Goal: Task Accomplishment & Management: Manage account settings

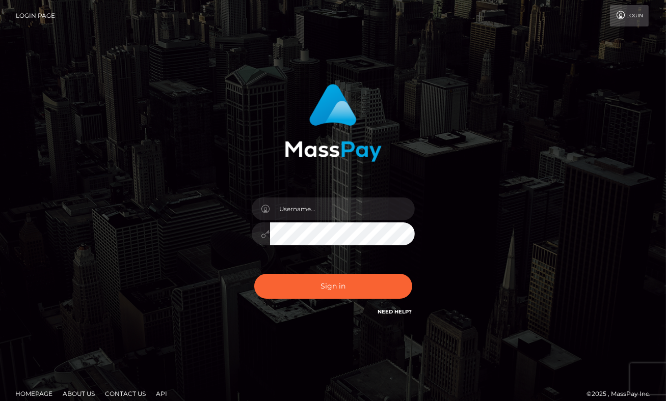
click at [163, 203] on div "Sign in" at bounding box center [333, 205] width 581 height 259
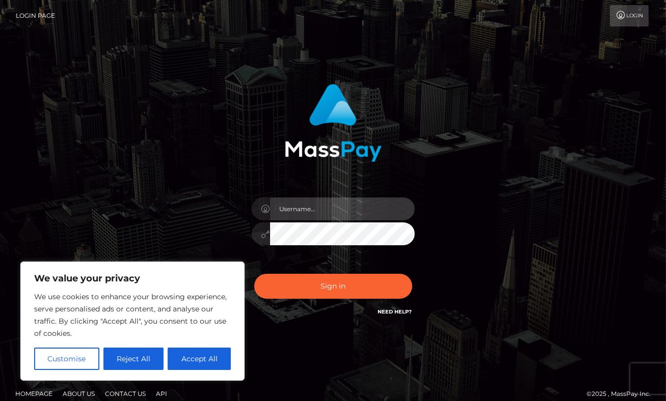
click at [306, 207] on input "text" at bounding box center [342, 209] width 145 height 23
type input "[EMAIL_ADDRESS][DOMAIN_NAME]"
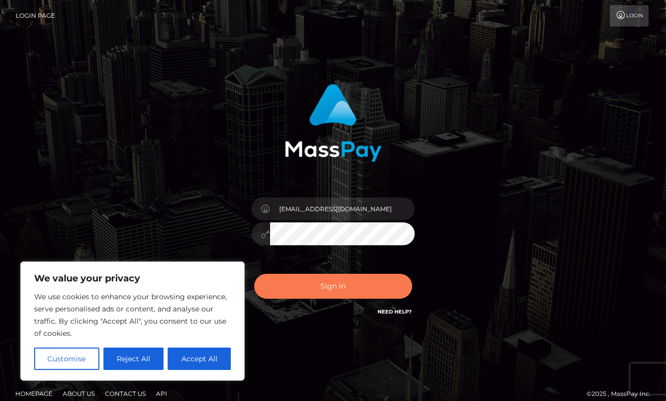
click at [326, 283] on button "Sign in" at bounding box center [333, 286] width 158 height 25
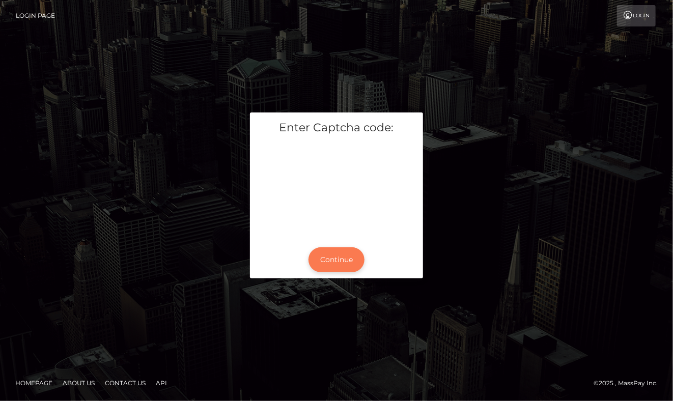
click at [336, 266] on button "Continue" at bounding box center [337, 260] width 56 height 25
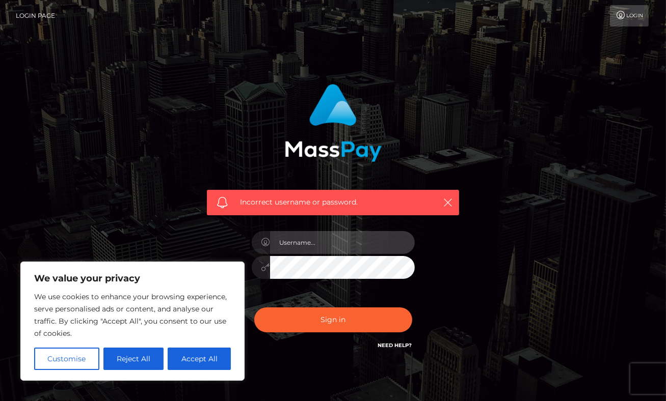
type input "[EMAIL_ADDRESS][DOMAIN_NAME]"
click at [96, 308] on p "We use cookies to enhance your browsing experience, serve personalised ads or c…" at bounding box center [132, 315] width 197 height 49
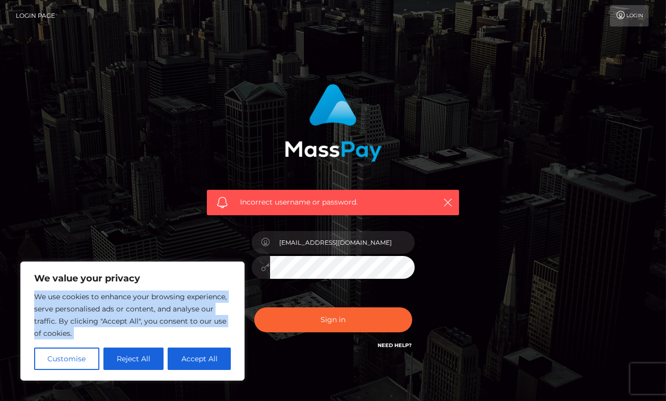
click at [96, 308] on p "We use cookies to enhance your browsing experience, serve personalised ads or c…" at bounding box center [132, 315] width 197 height 49
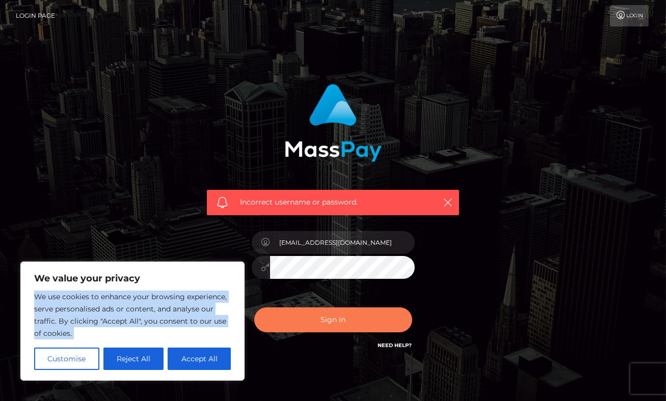
drag, startPoint x: 96, startPoint y: 308, endPoint x: 364, endPoint y: 323, distance: 268.9
click at [364, 323] on button "Sign in" at bounding box center [333, 320] width 158 height 25
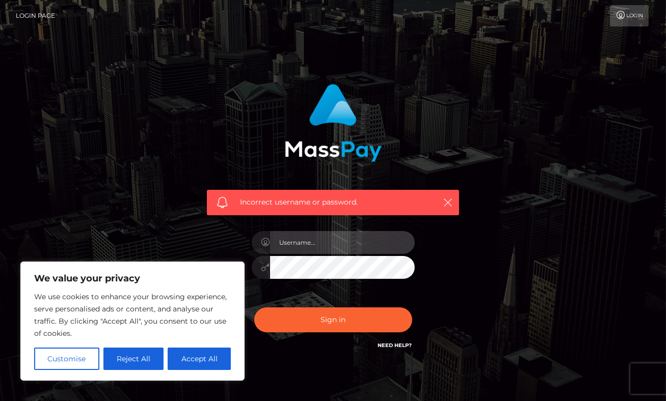
type input "nastia.osipova746@yandex.ru"
click at [132, 306] on p "We use cookies to enhance your browsing experience, serve personalised ads or c…" at bounding box center [132, 315] width 197 height 49
click at [131, 306] on p "We use cookies to enhance your browsing experience, serve personalised ads or c…" at bounding box center [132, 315] width 197 height 49
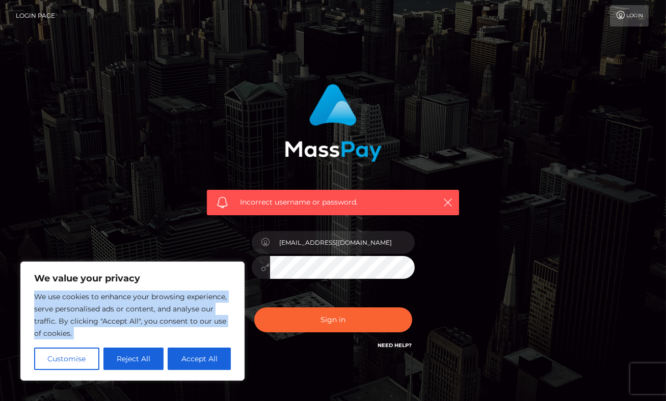
click at [131, 306] on p "We use cookies to enhance your browsing experience, serve personalised ads or c…" at bounding box center [132, 315] width 197 height 49
click at [219, 365] on button "Accept All" at bounding box center [199, 359] width 63 height 22
checkbox input "true"
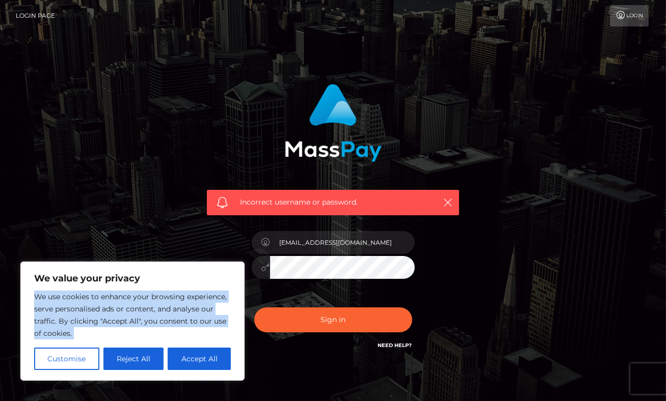
checkbox input "true"
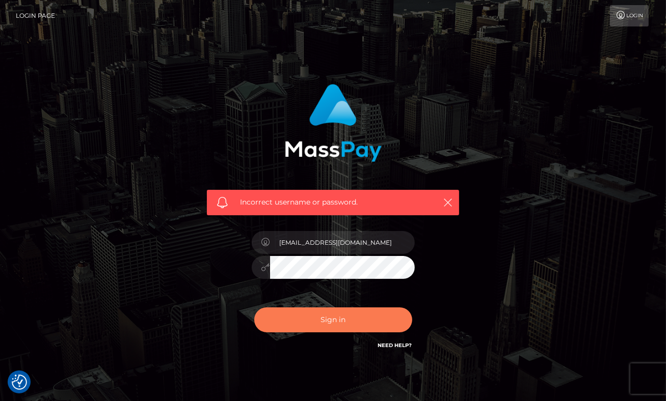
click at [328, 320] on button "Sign in" at bounding box center [333, 320] width 158 height 25
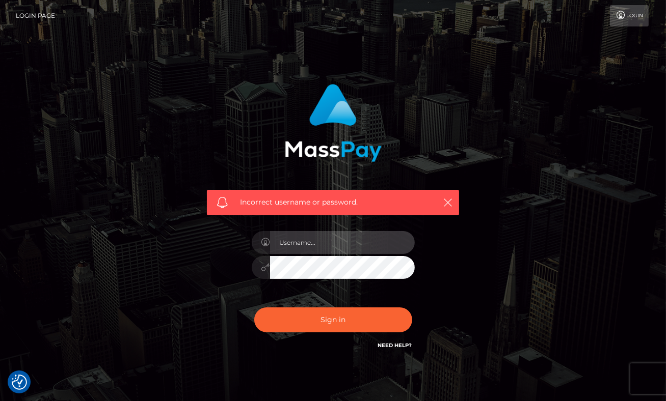
type input "[EMAIL_ADDRESS][DOMAIN_NAME]"
click at [179, 244] on div "Incorrect username or password. [EMAIL_ADDRESS][DOMAIN_NAME]" at bounding box center [333, 222] width 581 height 293
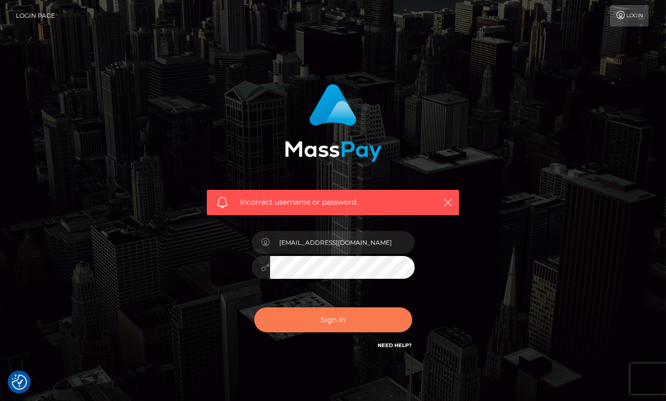
click at [335, 316] on button "Sign in" at bounding box center [333, 320] width 158 height 25
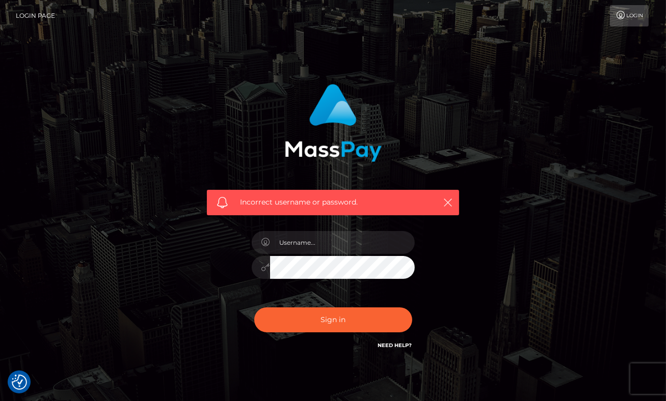
checkbox input "true"
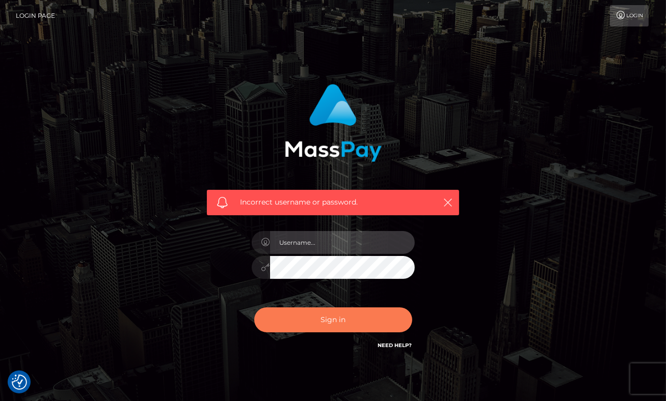
type input "[EMAIL_ADDRESS][DOMAIN_NAME]"
click at [336, 324] on button "Sign in" at bounding box center [333, 320] width 158 height 25
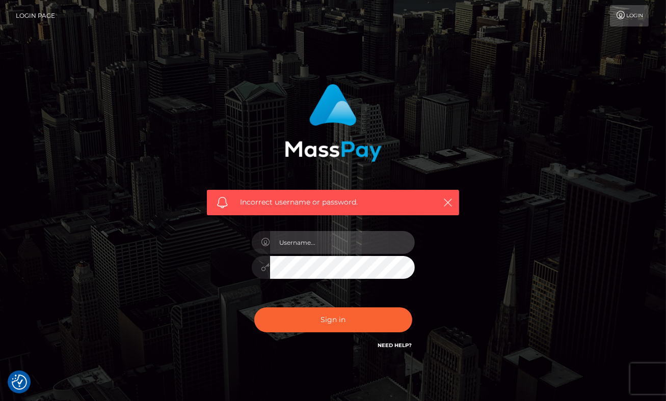
type input "nastia.osipova746@yandex.ru"
click at [304, 201] on span "Incorrect username or password." at bounding box center [333, 202] width 186 height 11
click at [635, 10] on link "Login" at bounding box center [629, 15] width 39 height 21
click at [460, 120] on div "Incorrect username or password." at bounding box center [332, 145] width 267 height 139
click at [625, 14] on link "Login" at bounding box center [629, 15] width 39 height 21
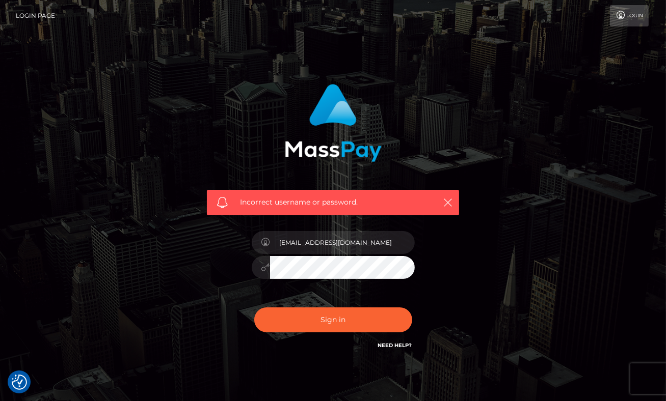
click at [625, 14] on link "Login" at bounding box center [629, 15] width 39 height 21
